Goal: Task Accomplishment & Management: Manage account settings

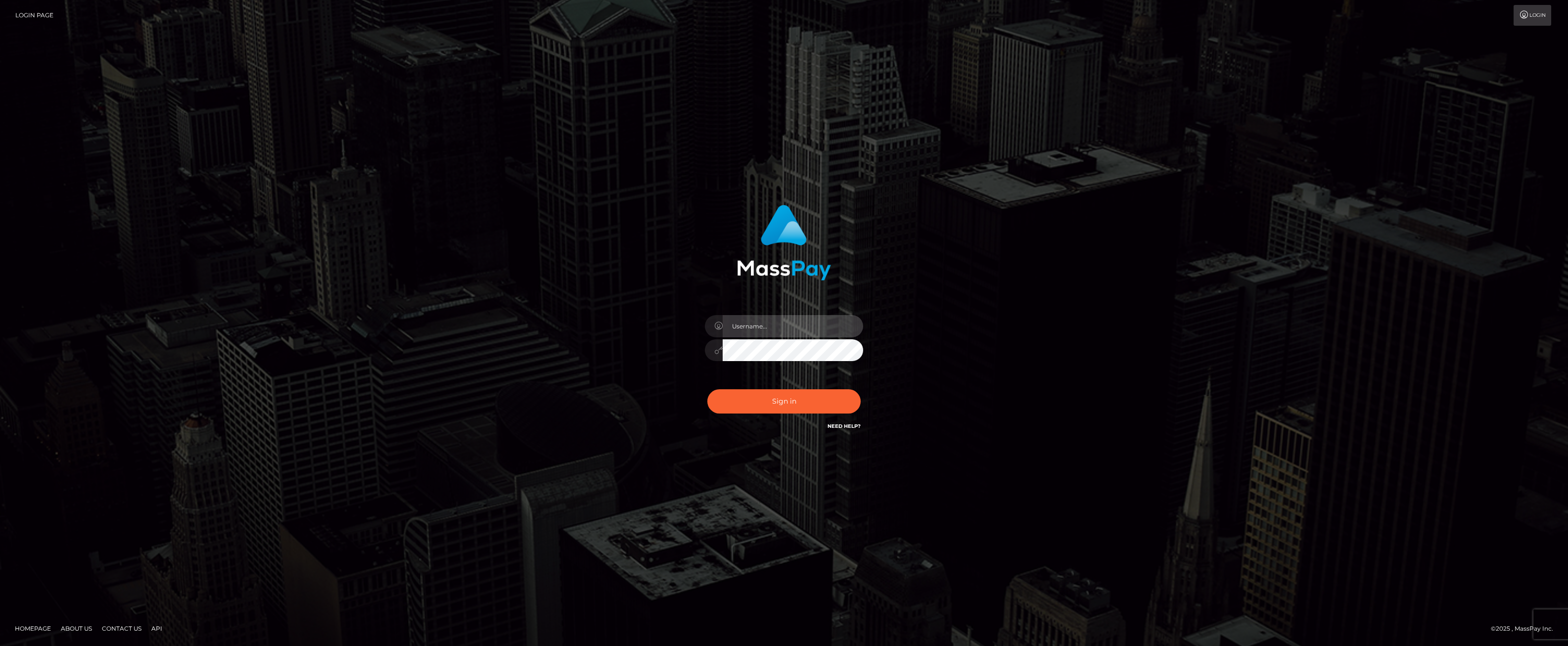
drag, startPoint x: 0, startPoint y: 0, endPoint x: 807, endPoint y: 327, distance: 870.7
click at [807, 327] on input "text" at bounding box center [793, 326] width 140 height 22
type input "ashbil"
click at [757, 400] on button "Sign in" at bounding box center [784, 401] width 153 height 24
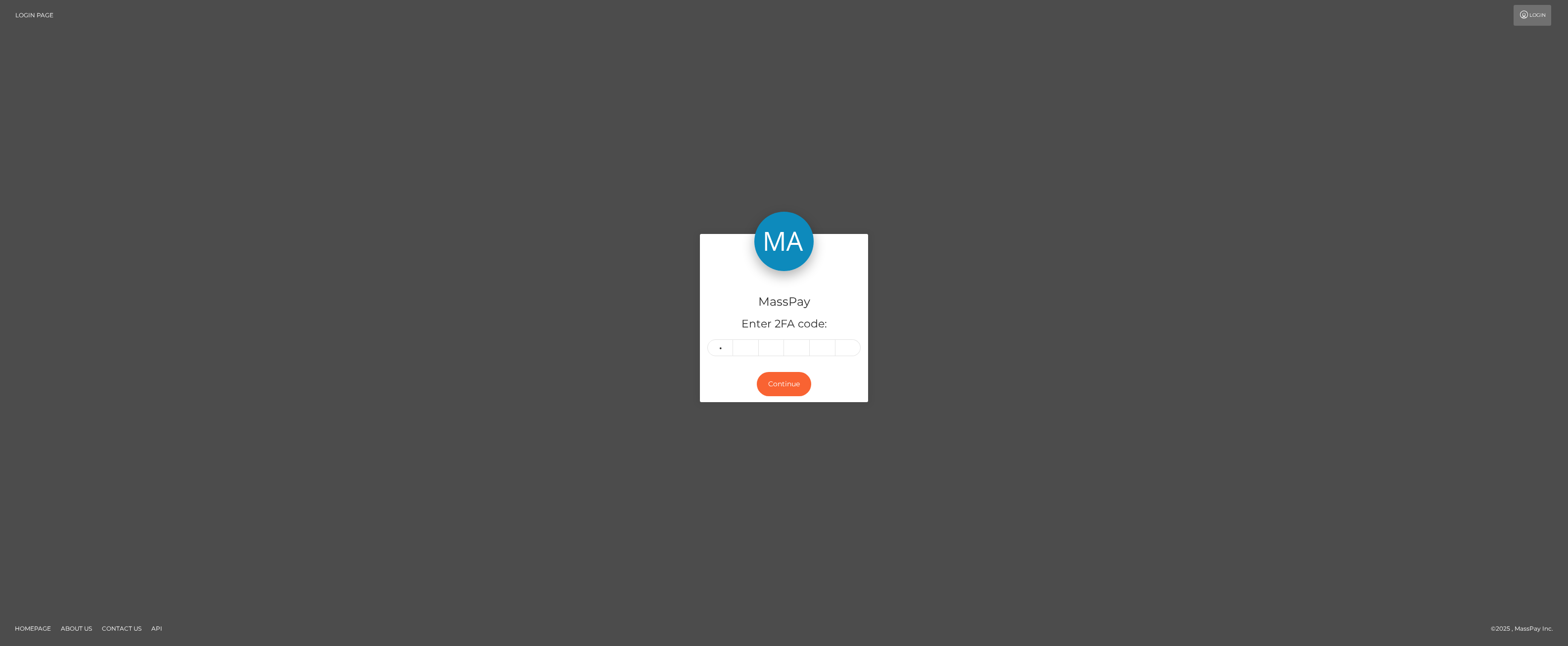
type input "5"
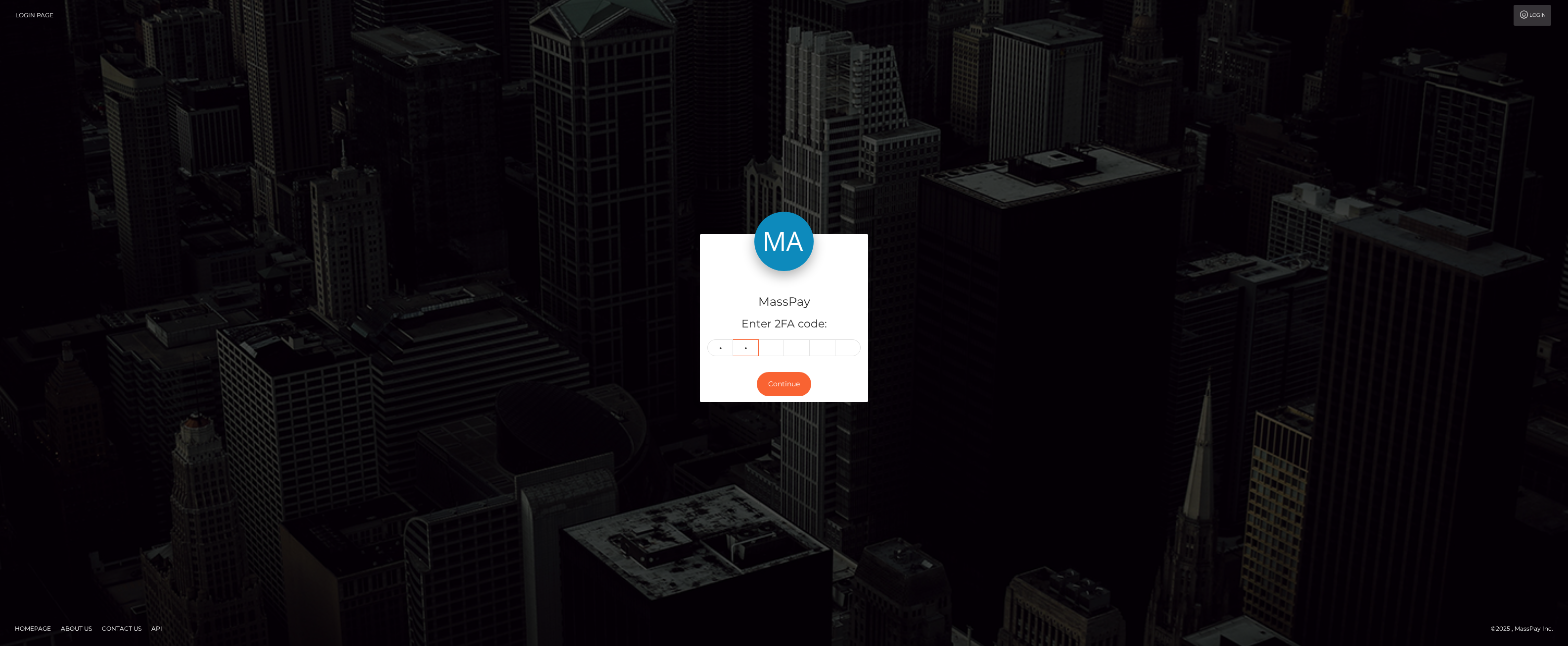
type input "3"
type input "5"
type input "9"
type input "5"
type input "3"
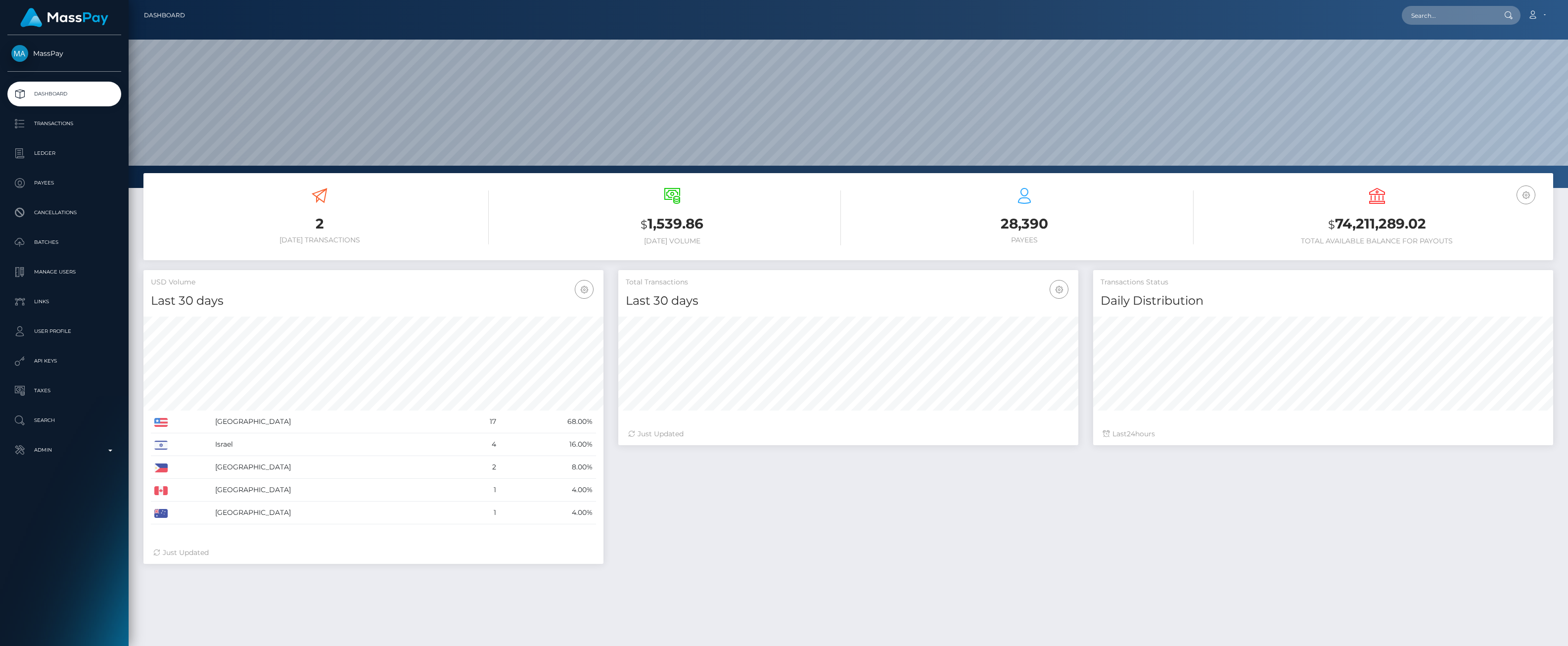
scroll to position [175, 460]
click at [78, 157] on p "Ledger" at bounding box center [64, 153] width 106 height 15
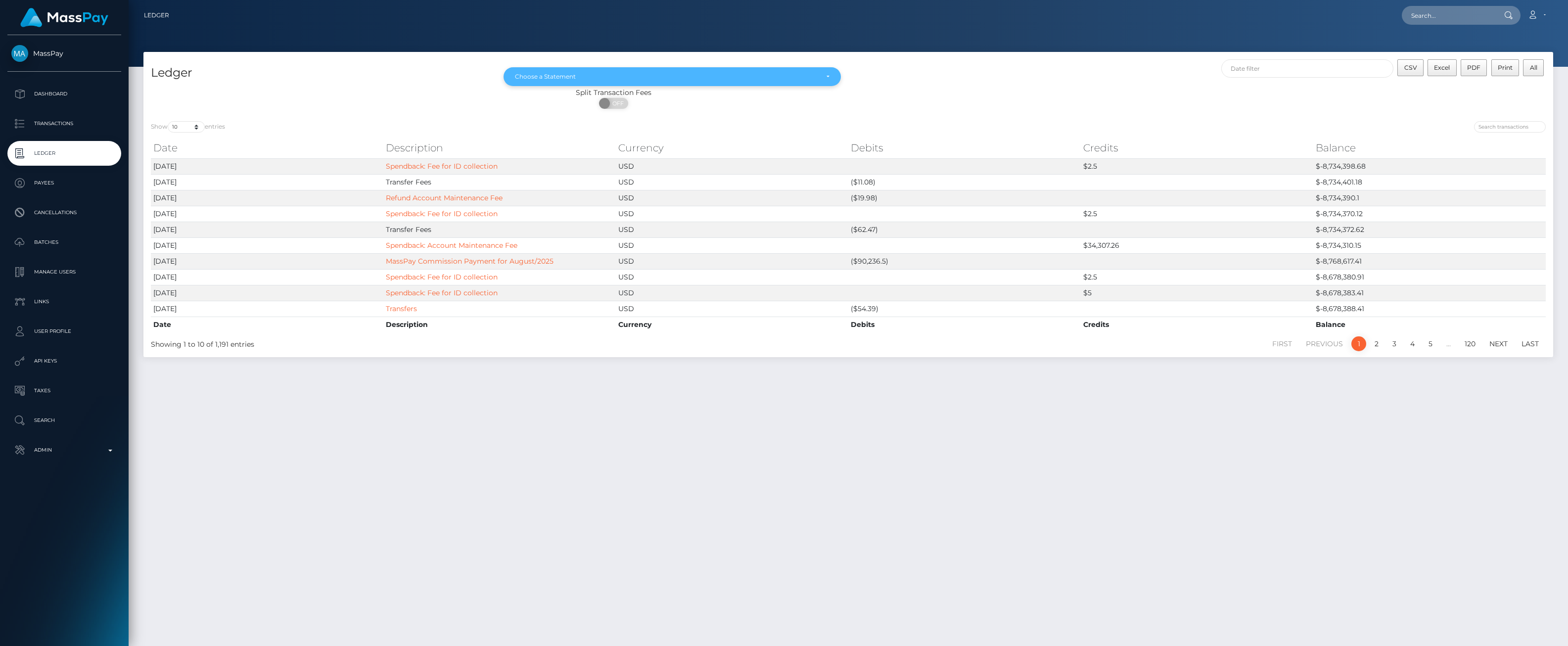
click at [830, 78] on div "Choose a Statement" at bounding box center [673, 77] width 338 height 19
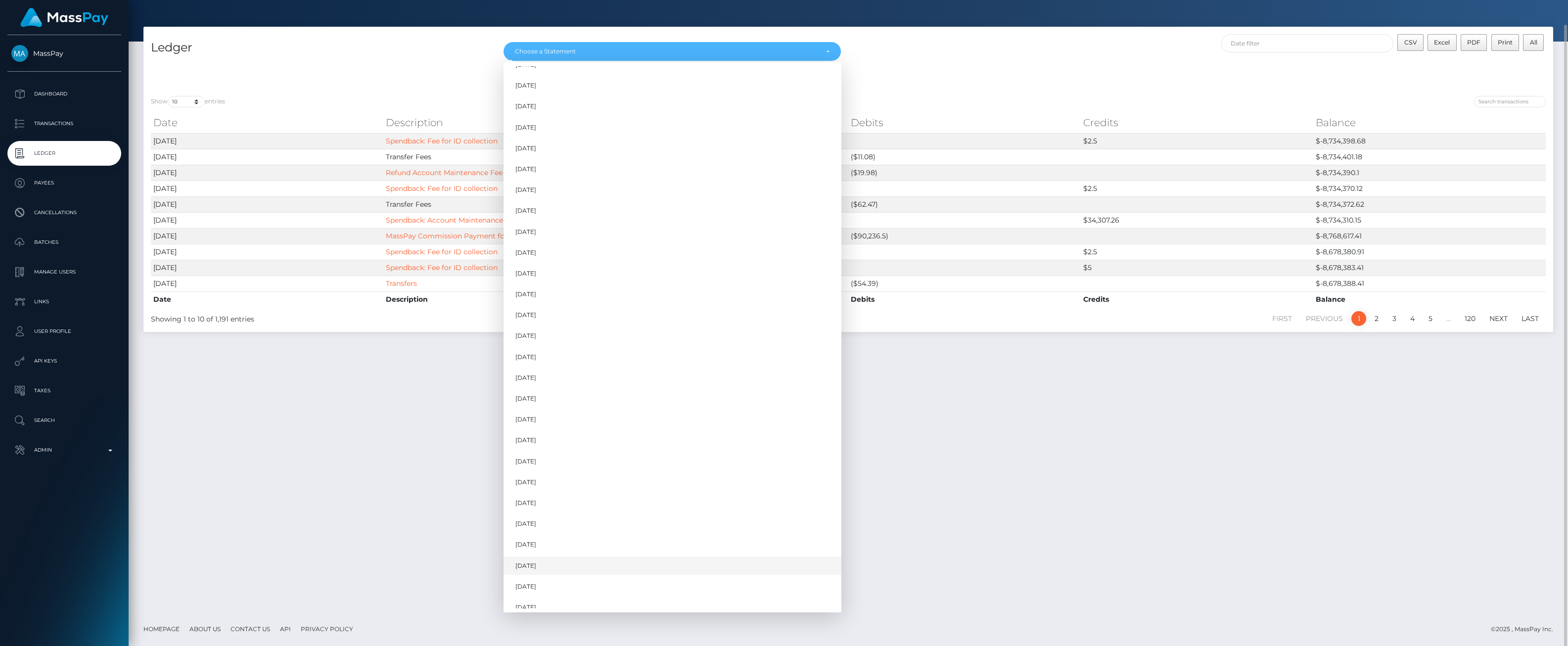
scroll to position [729, 0]
click at [561, 575] on link "[DATE]" at bounding box center [673, 580] width 338 height 18
select select "[DATE]"
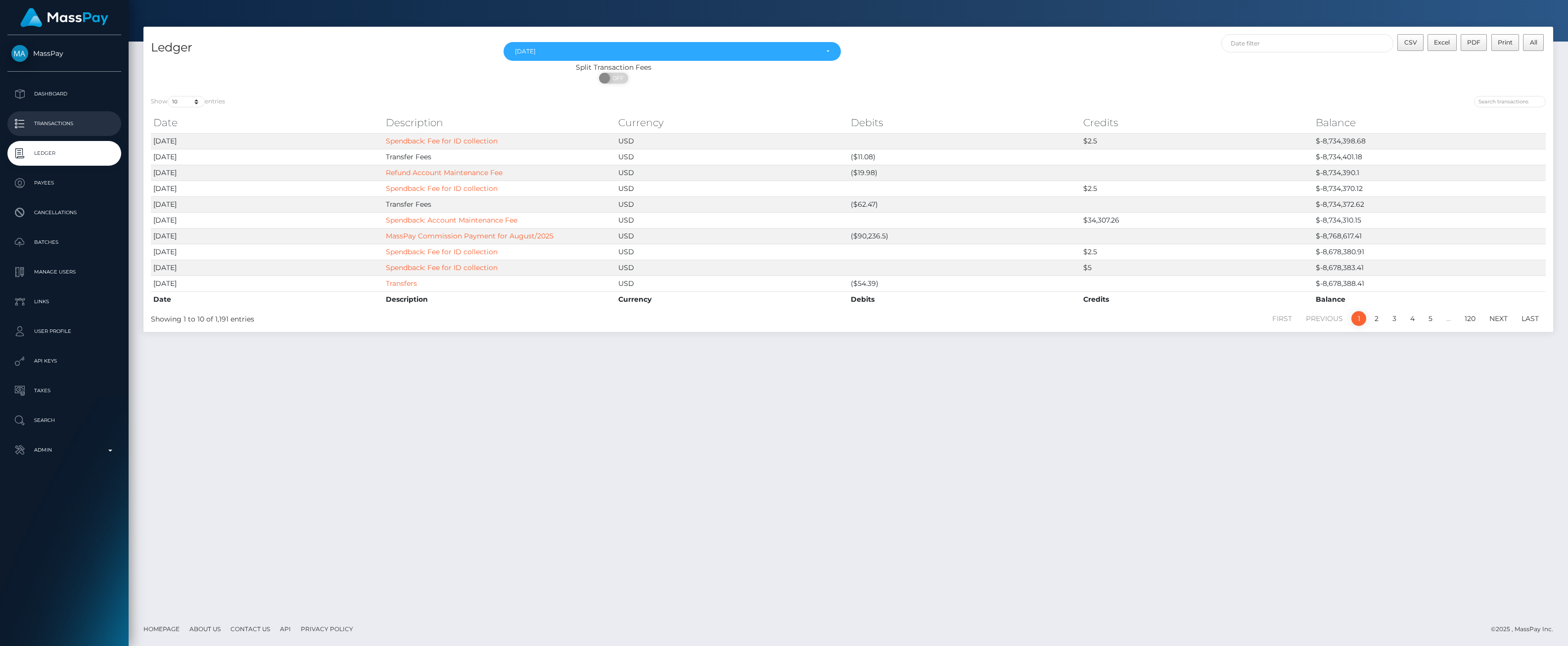
click at [69, 126] on p "Transactions" at bounding box center [64, 123] width 106 height 15
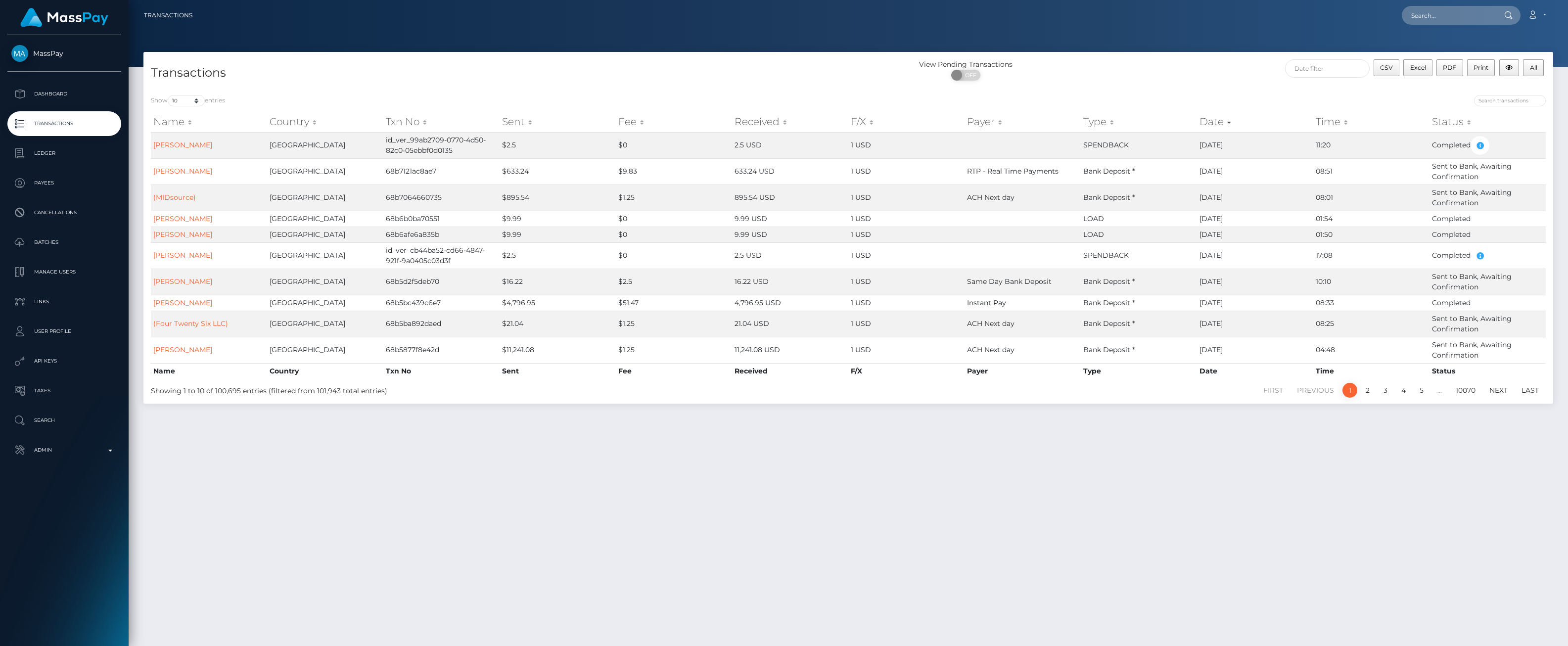
drag, startPoint x: 1015, startPoint y: 209, endPoint x: 845, endPoint y: 96, distance: 204.1
click at [845, 96] on div "Show 10 25 50 100 250 500 1,000 3,500 All entries" at bounding box center [496, 102] width 705 height 14
drag, startPoint x: 845, startPoint y: 97, endPoint x: 771, endPoint y: 53, distance: 86.1
click at [771, 52] on div "Transactions Loading... Loading..." at bounding box center [848, 323] width 1440 height 646
click at [767, 63] on div "Transactions" at bounding box center [496, 73] width 705 height 28
